Goal: Task Accomplishment & Management: Complete application form

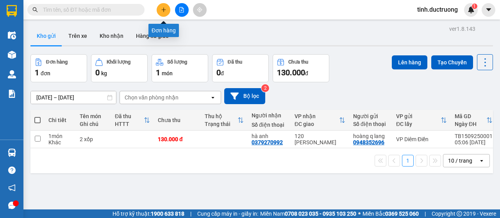
click at [167, 7] on button at bounding box center [164, 10] width 14 height 14
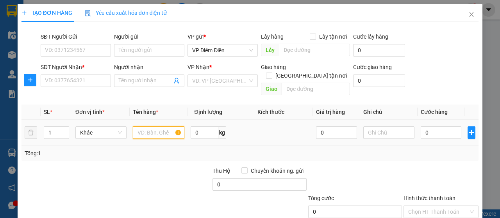
click at [159, 127] on input "text" at bounding box center [158, 133] width 51 height 12
type input "1 hộp"
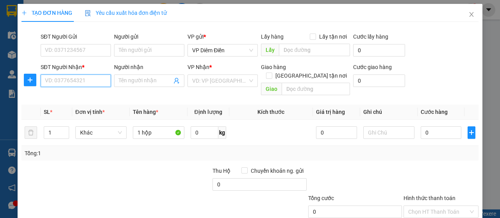
click at [87, 79] on input "SĐT Người Nhận *" at bounding box center [76, 81] width 70 height 12
type input "0975550143"
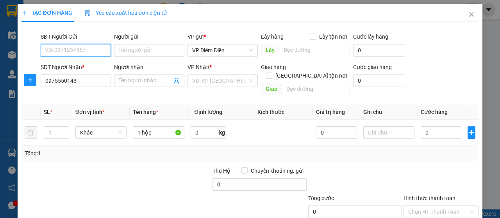
click at [92, 50] on input "SĐT Người Gửi" at bounding box center [76, 50] width 70 height 12
click at [86, 46] on input "SĐT Người Gửi" at bounding box center [76, 50] width 70 height 12
type input "0396543241"
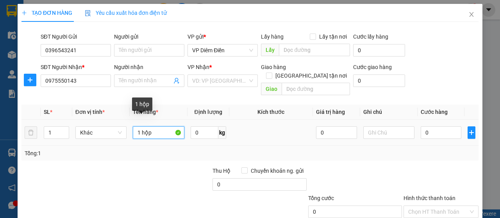
click at [156, 127] on input "1 hộp" at bounding box center [158, 133] width 51 height 12
type input "1 hộp cắt tông"
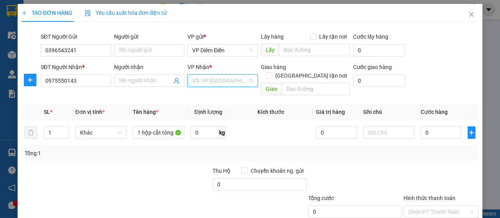
click at [228, 80] on input "search" at bounding box center [219, 81] width 55 height 12
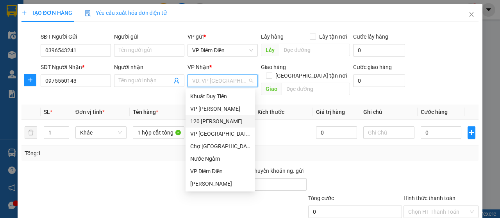
click at [212, 121] on div "120 [PERSON_NAME]" at bounding box center [220, 121] width 60 height 9
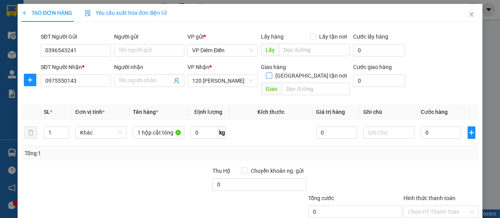
click at [271, 73] on input "[GEOGRAPHIC_DATA] tận nơi" at bounding box center [268, 75] width 5 height 5
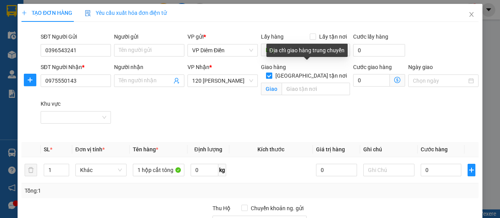
click at [271, 73] on input "[GEOGRAPHIC_DATA] tận nơi" at bounding box center [268, 75] width 5 height 5
checkbox input "false"
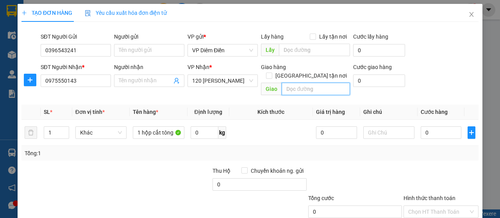
click at [306, 83] on input "search" at bounding box center [316, 89] width 68 height 12
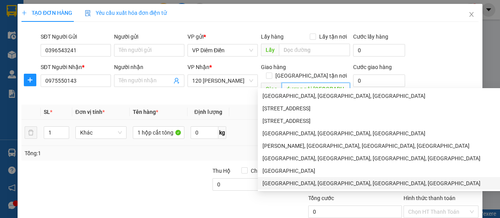
type input "dương nội [GEOGRAPHIC_DATA]"
click at [448, 127] on input "0" at bounding box center [441, 133] width 41 height 12
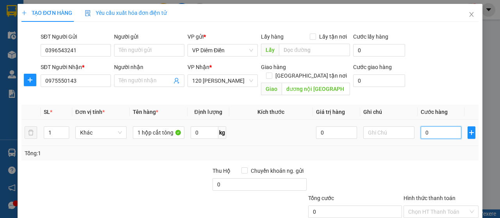
click at [435, 127] on input "0" at bounding box center [441, 133] width 41 height 12
type input "01"
type input "1"
type input "012"
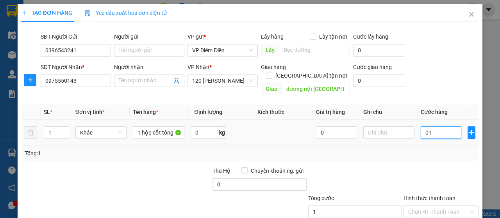
type input "12"
type input "0.120"
type input "120"
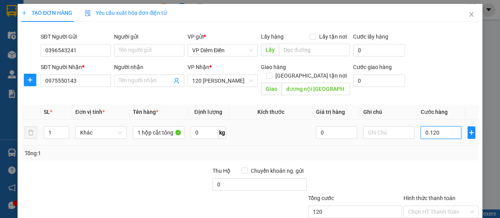
scroll to position [67, 0]
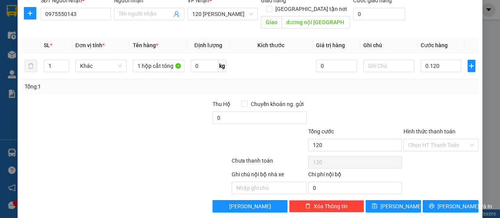
type input "120.000"
click at [438, 128] on label "Hình thức thanh toán" at bounding box center [429, 131] width 52 height 6
click at [438, 139] on input "Hình thức thanh toán" at bounding box center [438, 145] width 60 height 12
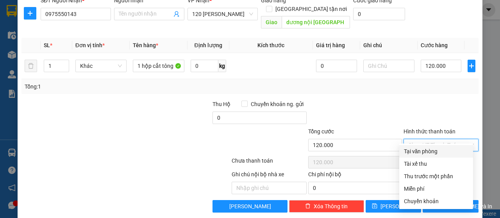
click at [434, 153] on div "Tại văn phòng" at bounding box center [436, 151] width 64 height 9
type input "0"
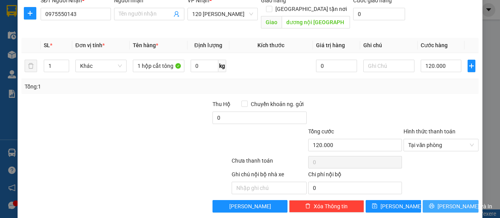
click at [438, 200] on button "[PERSON_NAME] và In" at bounding box center [451, 206] width 56 height 12
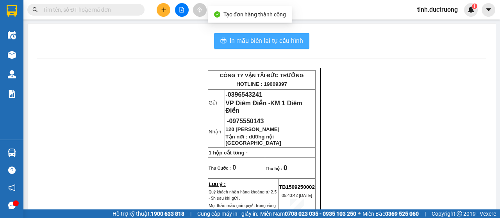
click at [286, 41] on span "In mẫu biên lai tự cấu hình" at bounding box center [266, 41] width 73 height 10
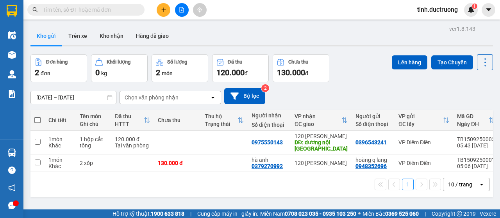
click at [36, 122] on span at bounding box center [37, 120] width 6 height 6
click at [37, 116] on input "checkbox" at bounding box center [37, 116] width 0 height 0
checkbox input "true"
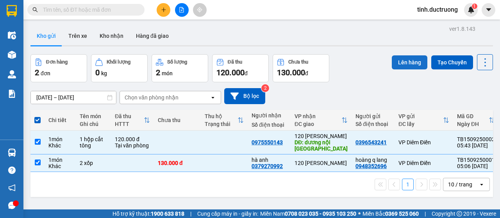
click at [406, 64] on button "Lên hàng" at bounding box center [410, 62] width 36 height 14
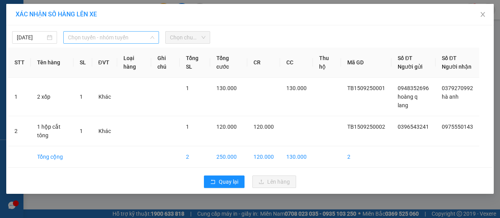
click at [140, 38] on span "Chọn tuyến - nhóm tuyến" at bounding box center [111, 38] width 86 height 12
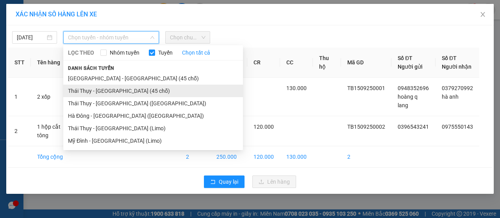
click at [95, 90] on li "Thái Thụy - [GEOGRAPHIC_DATA] (45 chỗ)" at bounding box center [153, 91] width 180 height 12
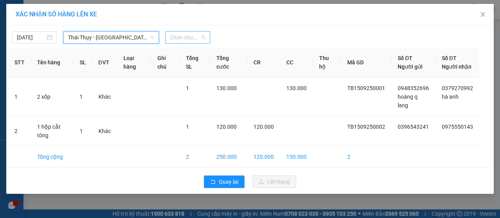
click at [189, 40] on span "Chọn chuyến" at bounding box center [188, 38] width 36 height 12
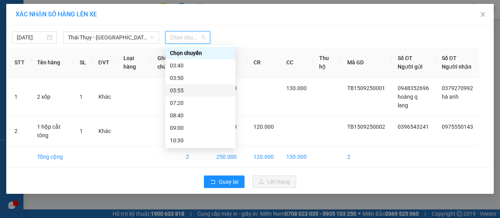
click at [181, 90] on div "05:55" at bounding box center [200, 90] width 61 height 9
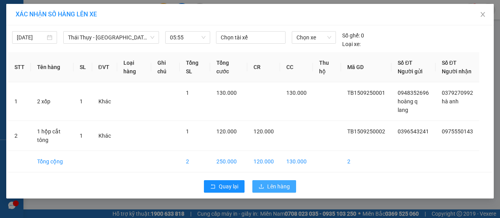
click at [274, 191] on span "Lên hàng" at bounding box center [278, 186] width 23 height 9
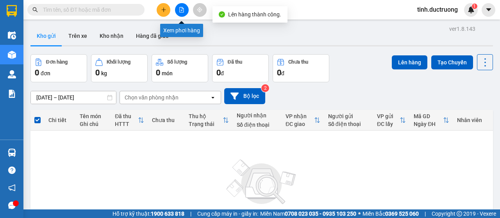
click at [183, 10] on icon "file-add" at bounding box center [181, 9] width 5 height 5
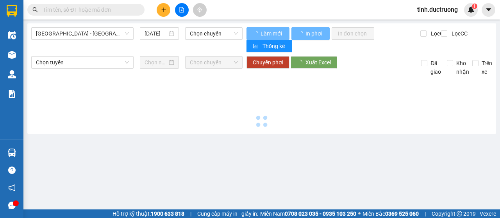
type input "[DATE]"
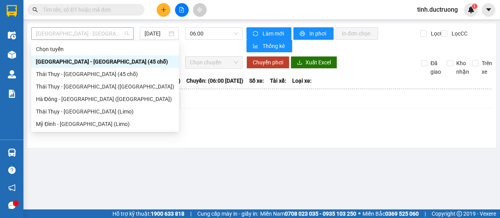
click at [94, 33] on span "[GEOGRAPHIC_DATA] - [GEOGRAPHIC_DATA] (45 chỗ)" at bounding box center [82, 34] width 93 height 12
click at [50, 75] on div "Thái Thụy - [GEOGRAPHIC_DATA] (45 chỗ)" at bounding box center [105, 74] width 138 height 9
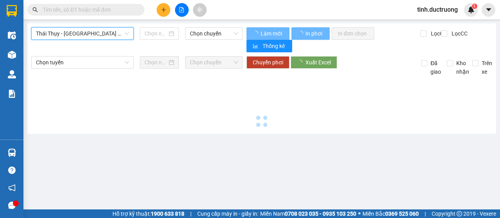
type input "[DATE]"
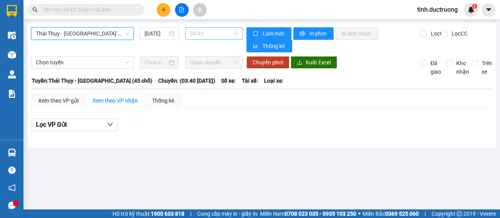
click at [211, 36] on span "03:40" at bounding box center [214, 34] width 48 height 12
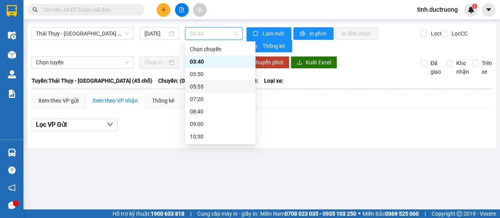
click at [205, 88] on div "05:55" at bounding box center [220, 86] width 61 height 9
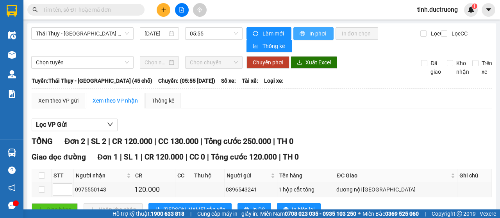
click at [316, 34] on span "In phơi" at bounding box center [318, 33] width 18 height 9
click at [166, 9] on button at bounding box center [164, 10] width 14 height 14
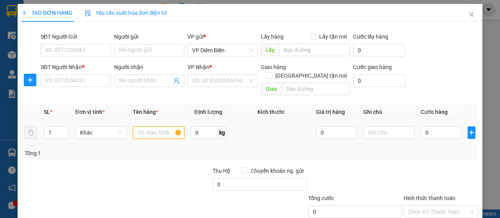
click at [158, 127] on input "text" at bounding box center [158, 133] width 51 height 12
type input "1 xốp nhỏ+1 bao"
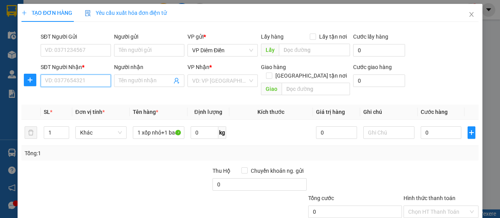
click at [99, 79] on input "SĐT Người Nhận *" at bounding box center [76, 81] width 70 height 12
click at [95, 80] on input "SĐT Người Nhận *" at bounding box center [76, 81] width 70 height 12
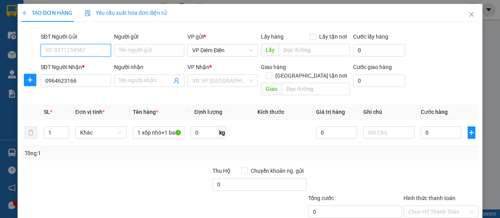
click at [91, 50] on input "SĐT Người Gửi" at bounding box center [76, 50] width 70 height 12
click at [77, 49] on input "SĐT Người Gửi" at bounding box center [76, 50] width 70 height 12
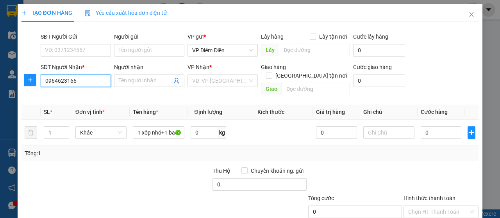
click at [83, 82] on input "0964623166" at bounding box center [76, 81] width 70 height 12
type input "0964623166"
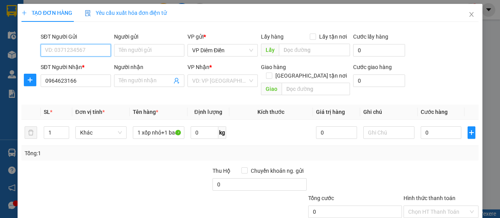
click at [79, 50] on input "SĐT Người Gửi" at bounding box center [76, 50] width 70 height 12
type input "0377159822"
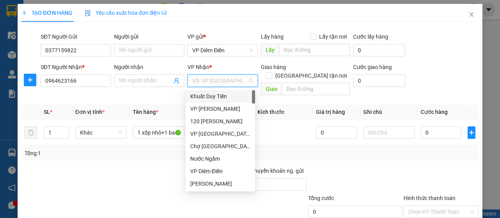
click at [234, 83] on input "search" at bounding box center [219, 81] width 55 height 12
click at [208, 135] on div "VP [GEOGRAPHIC_DATA]" at bounding box center [220, 134] width 60 height 9
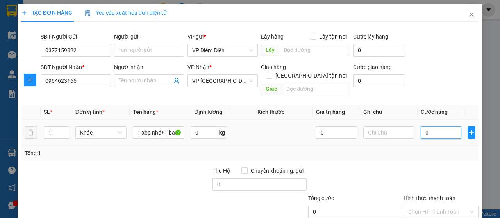
click at [445, 127] on input "0" at bounding box center [441, 133] width 41 height 12
type input "7"
type input "70"
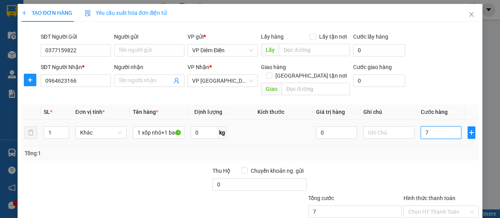
type input "70"
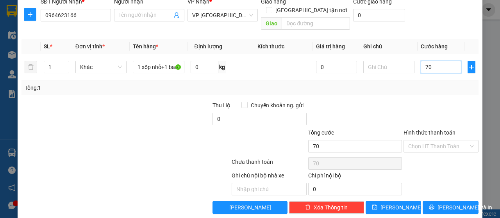
scroll to position [67, 0]
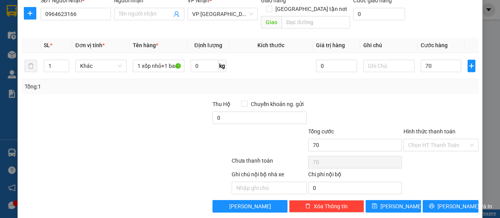
type input "70.000"
click at [431, 128] on label "Hình thức thanh toán" at bounding box center [429, 131] width 52 height 6
click at [431, 139] on input "Hình thức thanh toán" at bounding box center [438, 145] width 60 height 12
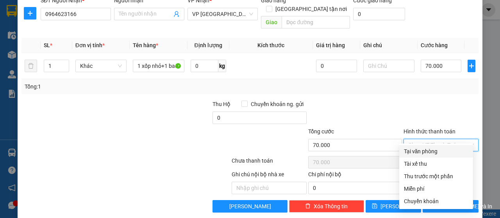
click at [424, 152] on div "Tại văn phòng" at bounding box center [436, 151] width 64 height 9
type input "0"
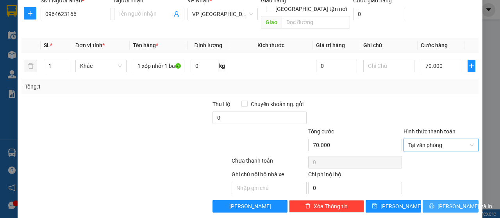
click at [441, 202] on button "[PERSON_NAME] và In" at bounding box center [451, 206] width 56 height 12
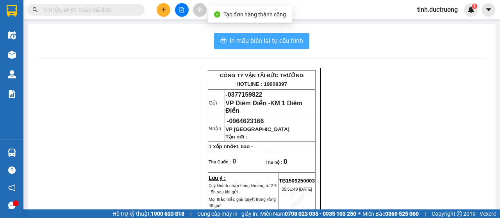
click at [293, 44] on span "In mẫu biên lai tự cấu hình" at bounding box center [266, 41] width 73 height 10
